Goal: Task Accomplishment & Management: Manage account settings

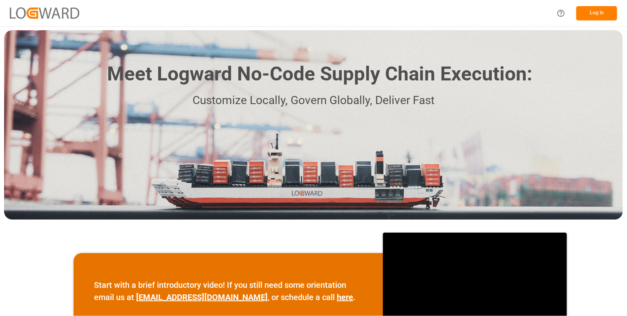
click at [599, 8] on button "Log In" at bounding box center [596, 13] width 41 height 14
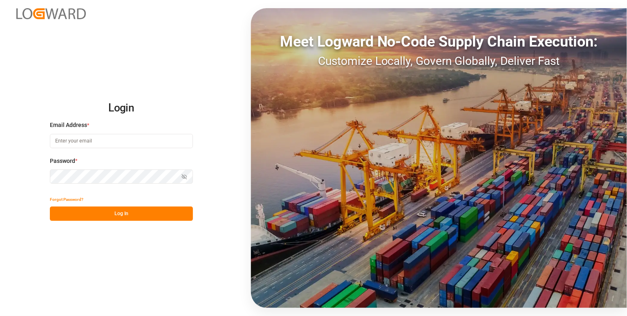
click at [125, 145] on input at bounding box center [121, 141] width 143 height 14
paste input "sues@yopmail.com"
type input "sues@yopmail.com"
click at [187, 192] on div "Login Email Address * sues@yopmail.com Password * Show password Forgot Password…" at bounding box center [121, 158] width 143 height 126
click at [184, 176] on icon "button" at bounding box center [184, 176] width 5 height 5
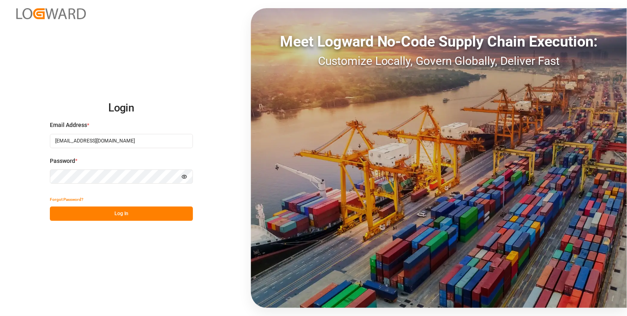
click at [124, 217] on button "Log In" at bounding box center [121, 214] width 143 height 14
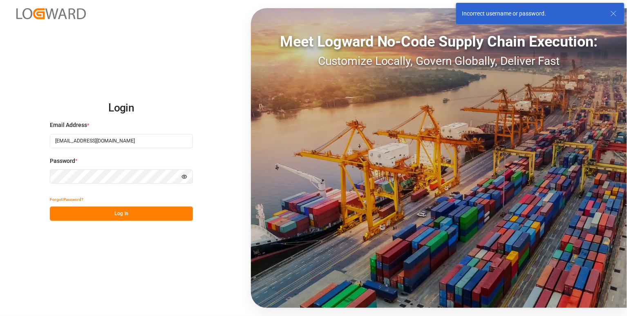
click at [614, 14] on icon at bounding box center [613, 14] width 10 height 10
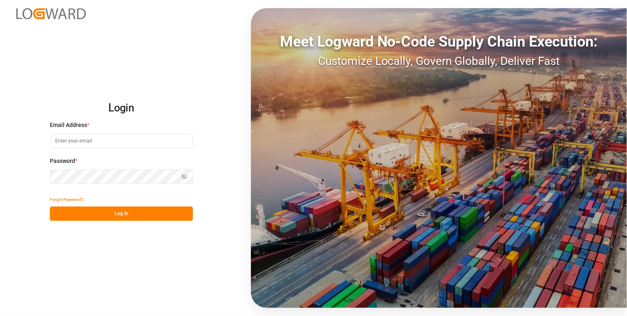
click at [122, 141] on input at bounding box center [121, 141] width 143 height 14
paste input "[EMAIL_ADDRESS][DOMAIN_NAME]"
type input "[EMAIL_ADDRESS][DOMAIN_NAME]"
click at [143, 215] on button "Log In" at bounding box center [121, 214] width 143 height 14
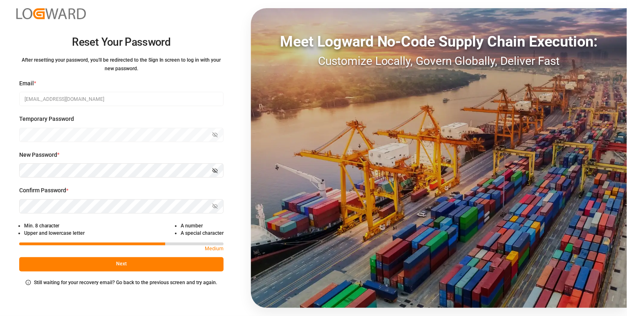
click at [172, 185] on div "New Password * Show password" at bounding box center [121, 169] width 204 height 36
click at [215, 172] on icon "button" at bounding box center [215, 171] width 6 height 6
click at [16, 171] on div "Reset Your Password After resetting your password, you'll be redirected to the …" at bounding box center [313, 158] width 627 height 316
click at [107, 263] on button "Next" at bounding box center [121, 264] width 204 height 14
